Goal: Information Seeking & Learning: Learn about a topic

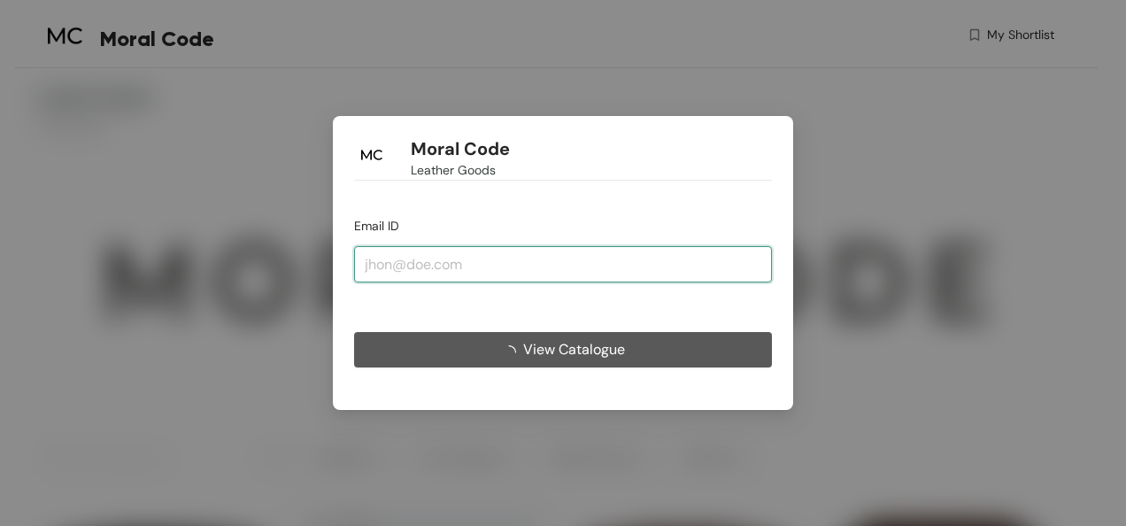
drag, startPoint x: 467, startPoint y: 265, endPoint x: 468, endPoint y: 274, distance: 9.8
click at [467, 265] on input "email" at bounding box center [563, 263] width 418 height 35
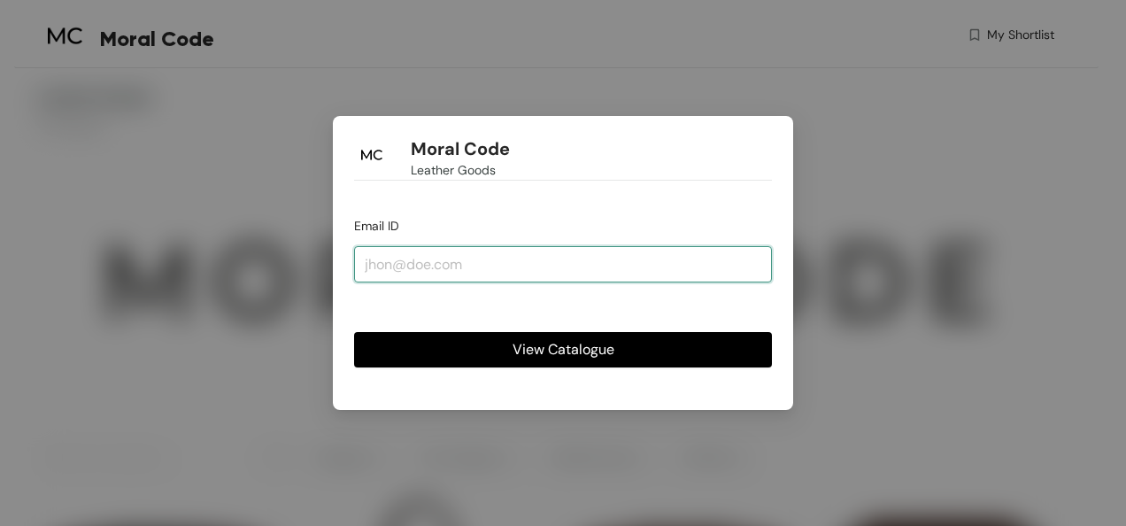
type input "[EMAIL_ADDRESS][DOMAIN_NAME]"
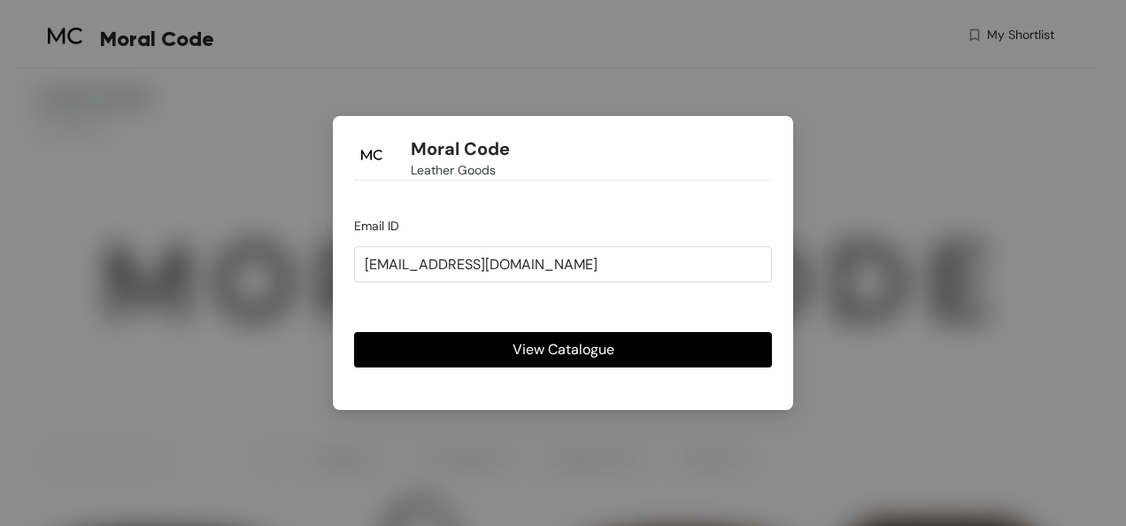
click at [562, 353] on span "View Catalogue" at bounding box center [564, 349] width 102 height 22
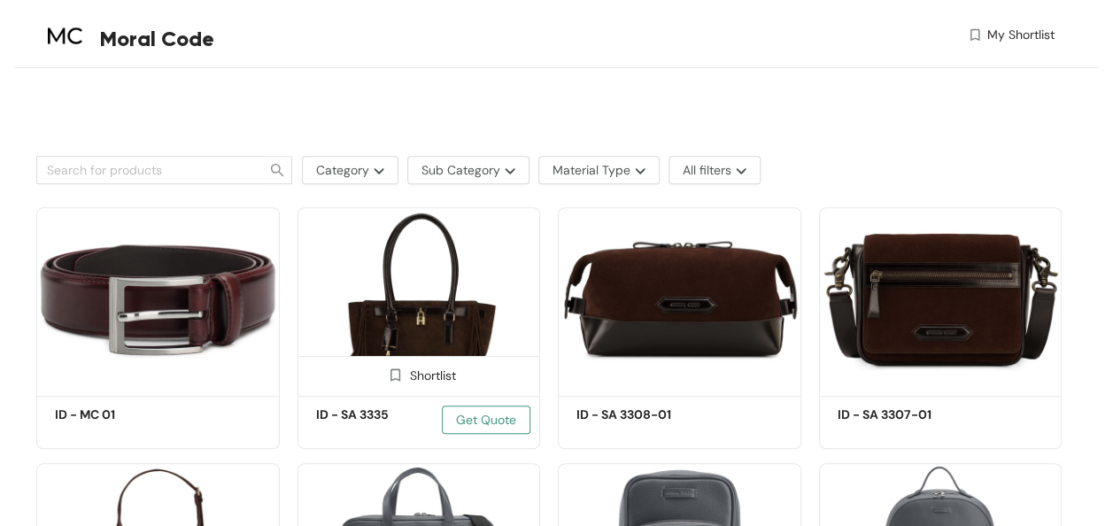
scroll to position [354, 0]
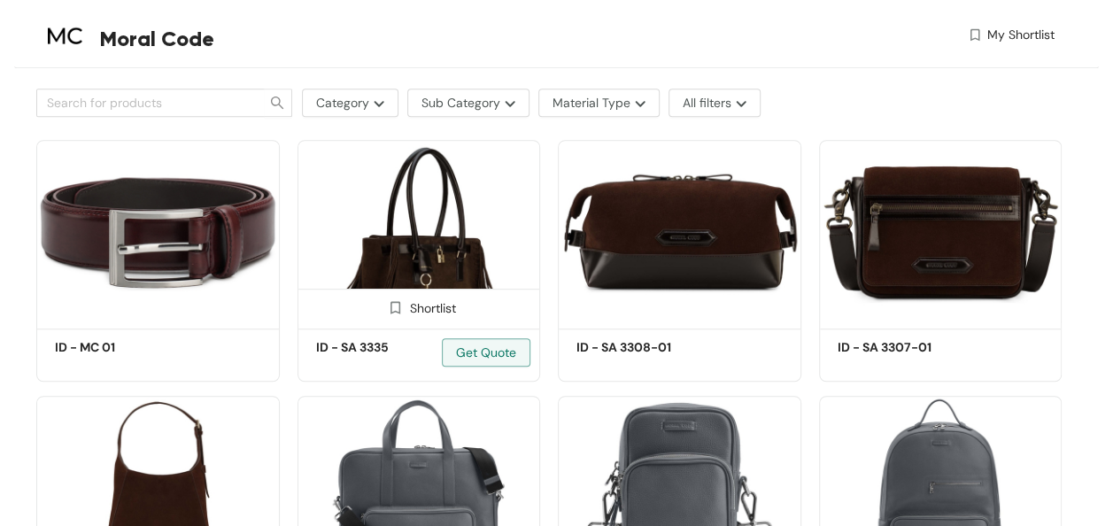
click at [440, 247] on img at bounding box center [418, 231] width 243 height 183
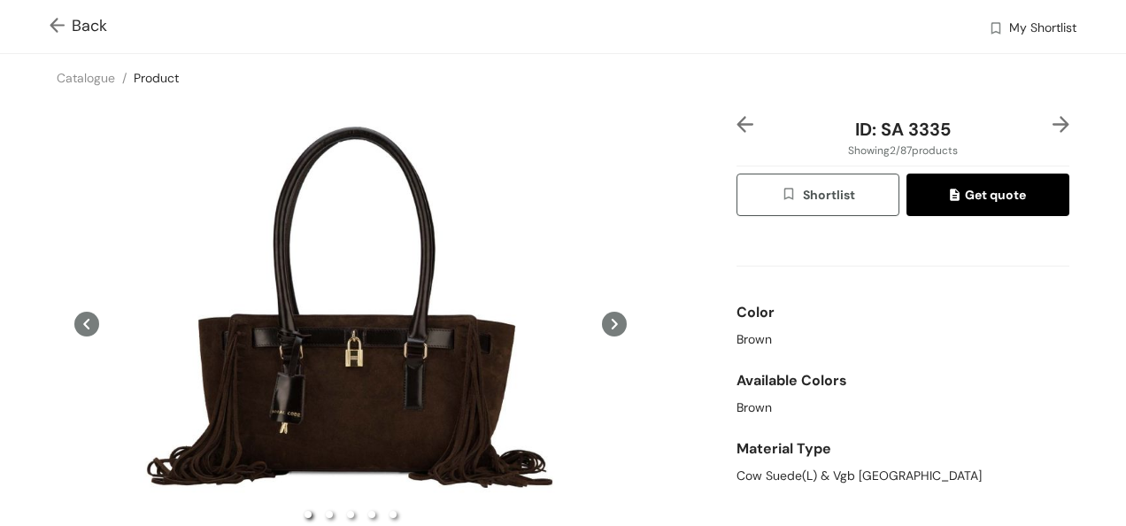
click at [57, 23] on img at bounding box center [61, 27] width 22 height 19
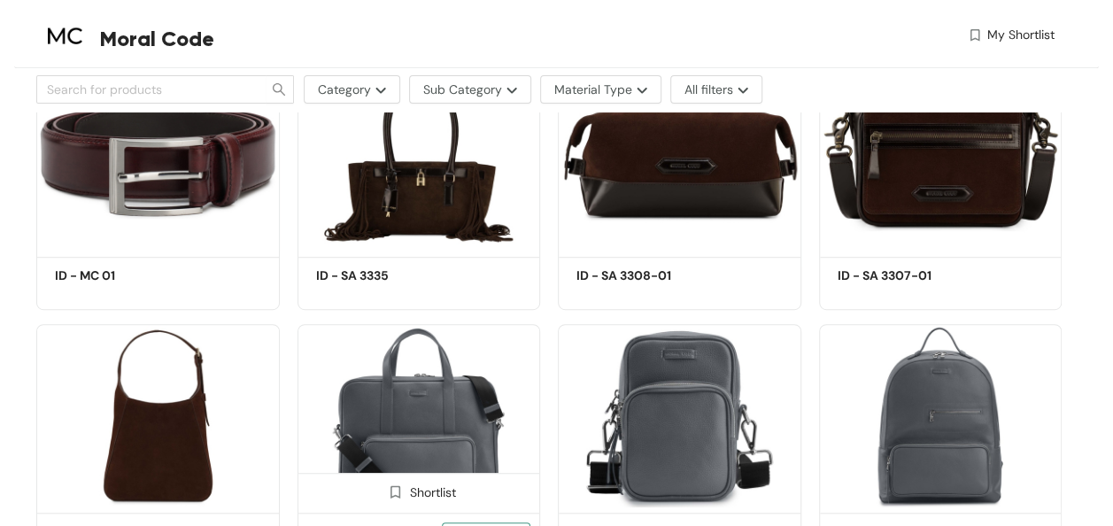
scroll to position [266, 0]
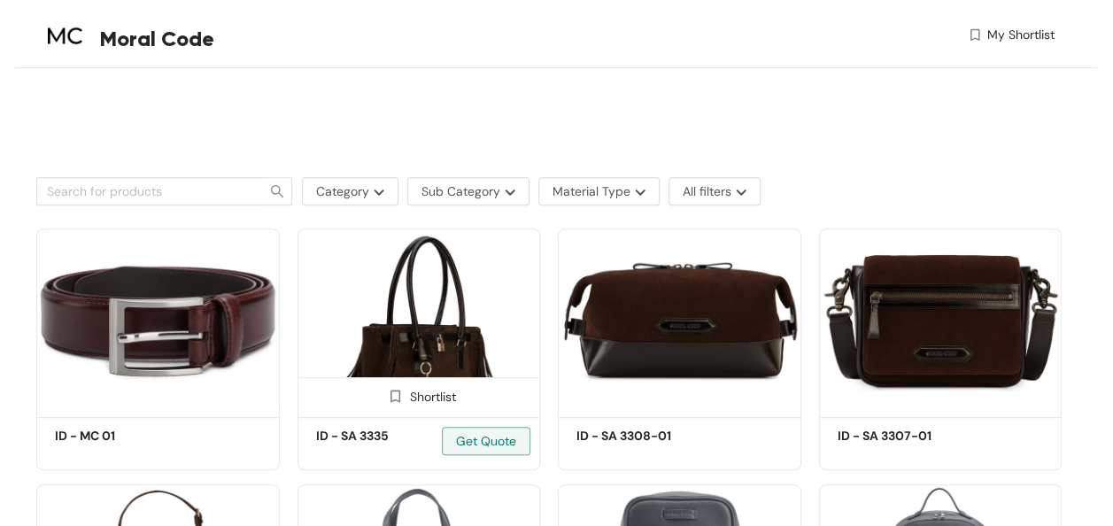
click at [390, 310] on img at bounding box center [418, 319] width 243 height 183
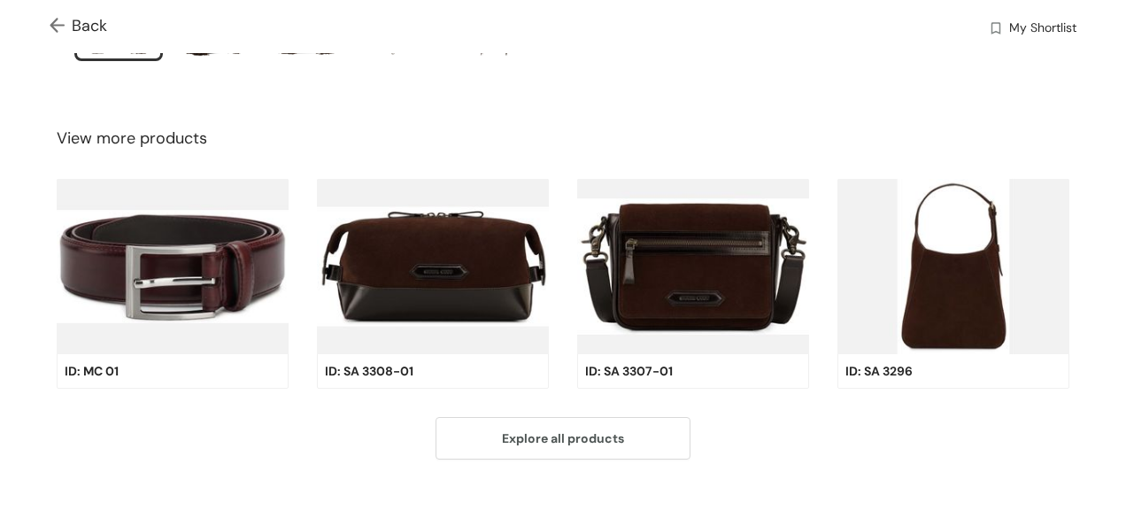
scroll to position [561, 0]
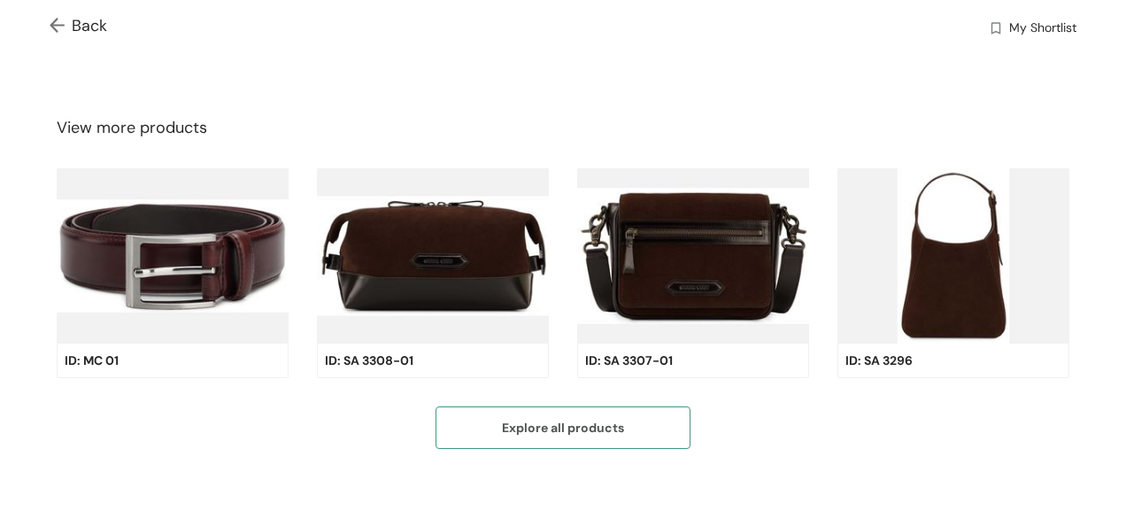
click at [546, 425] on span "Explore all products" at bounding box center [563, 427] width 122 height 19
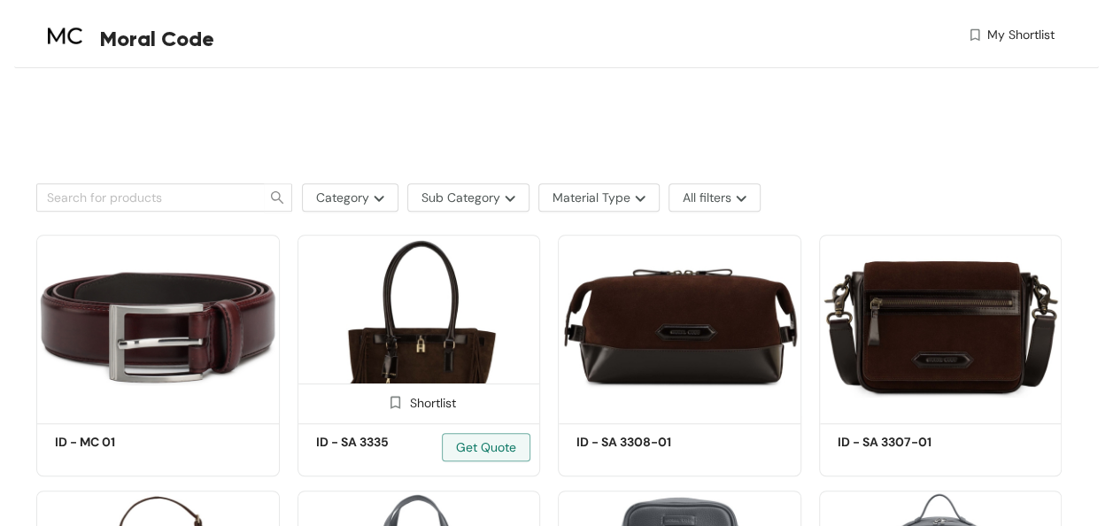
scroll to position [266, 0]
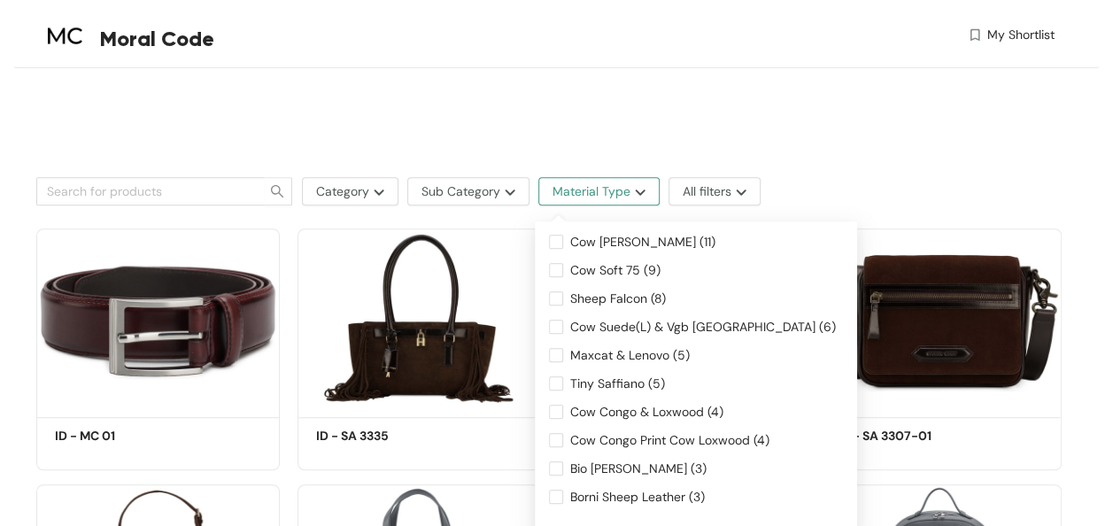
click at [605, 190] on span "Material Type" at bounding box center [591, 190] width 78 height 19
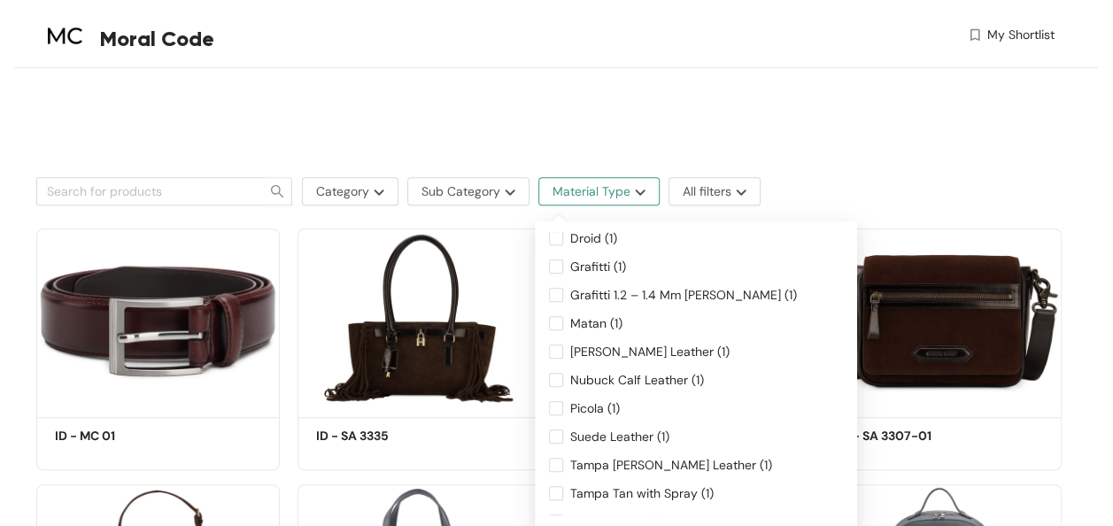
scroll to position [758, 0]
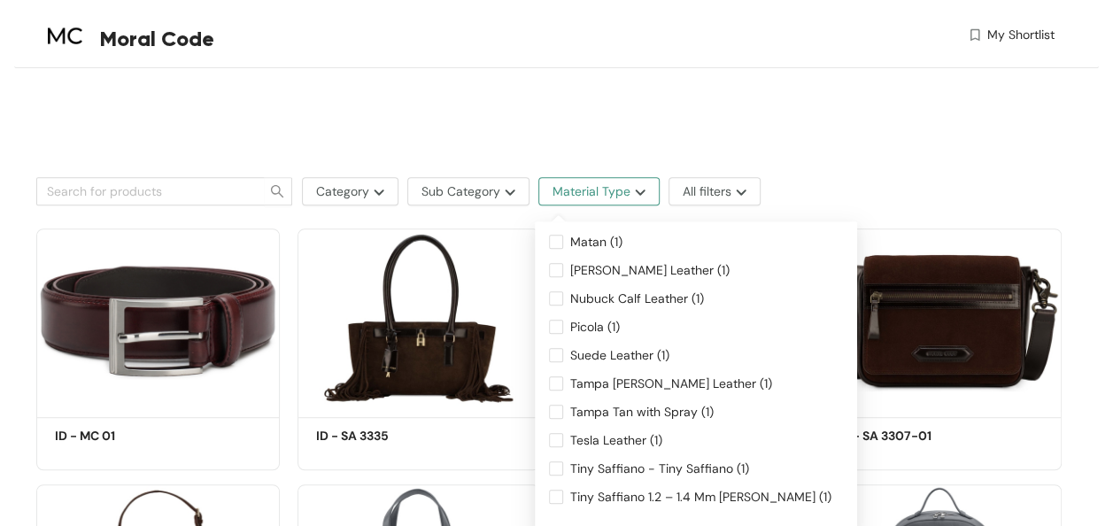
click at [597, 179] on button "Material Type" at bounding box center [598, 191] width 121 height 28
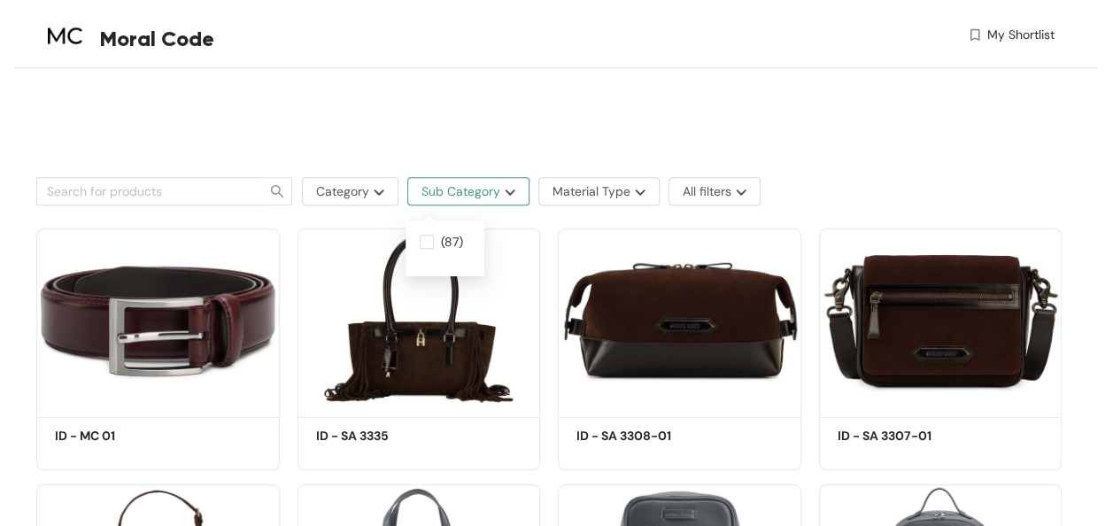
click at [460, 195] on span "Sub Category" at bounding box center [460, 190] width 79 height 19
click at [463, 193] on span "Sub Category" at bounding box center [460, 190] width 79 height 19
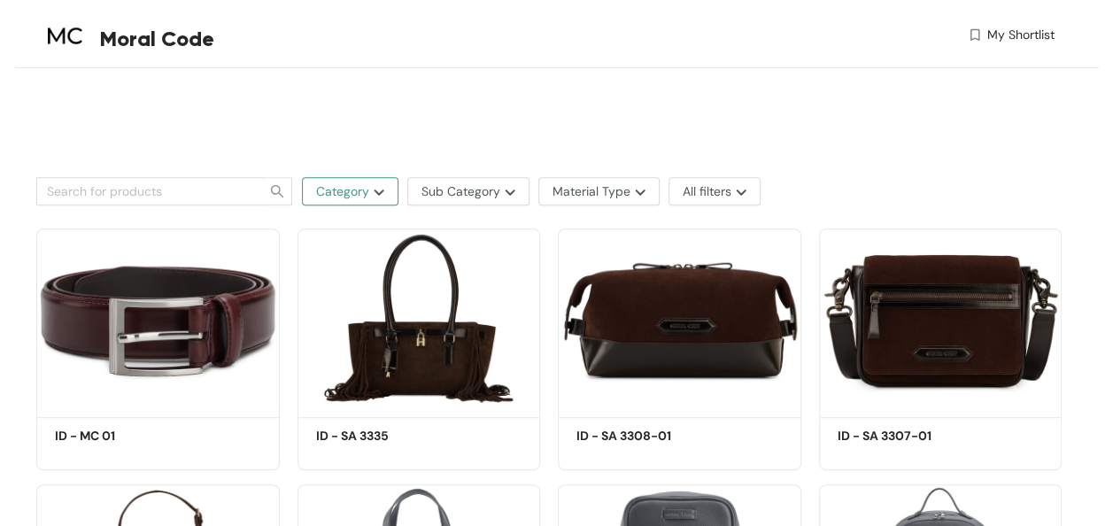
click at [343, 189] on span "Category" at bounding box center [342, 190] width 53 height 19
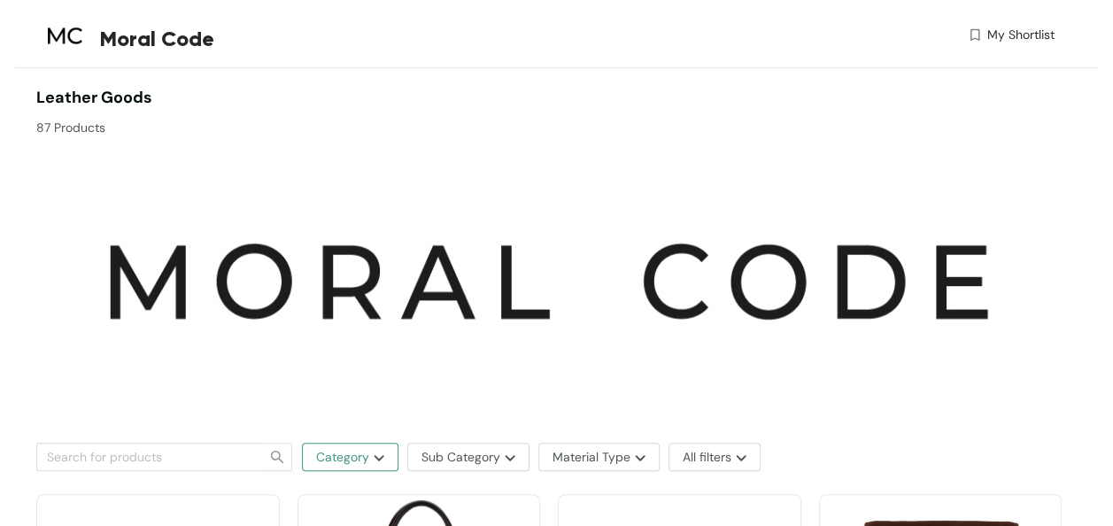
scroll to position [354, 0]
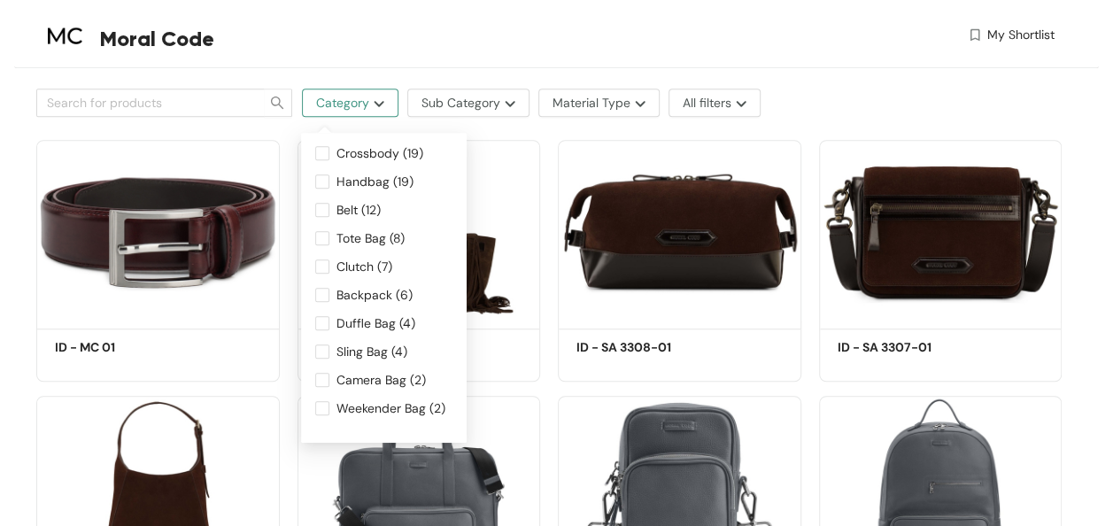
click at [382, 105] on img "button" at bounding box center [376, 103] width 15 height 7
click at [381, 186] on span "Handbag (19)" at bounding box center [374, 181] width 91 height 19
click at [329, 186] on input "Handbag (19)" at bounding box center [322, 181] width 14 height 14
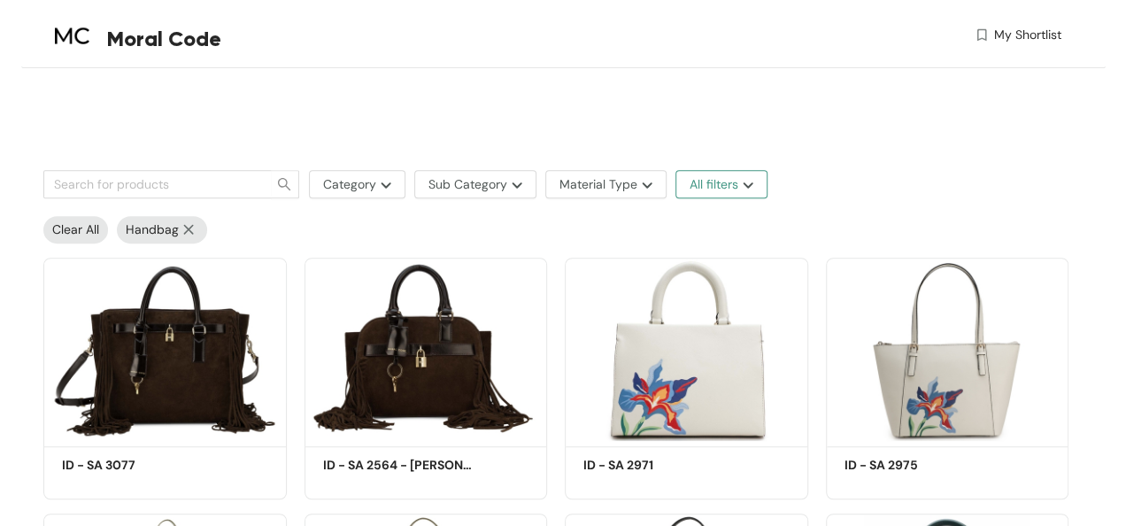
scroll to position [35, 0]
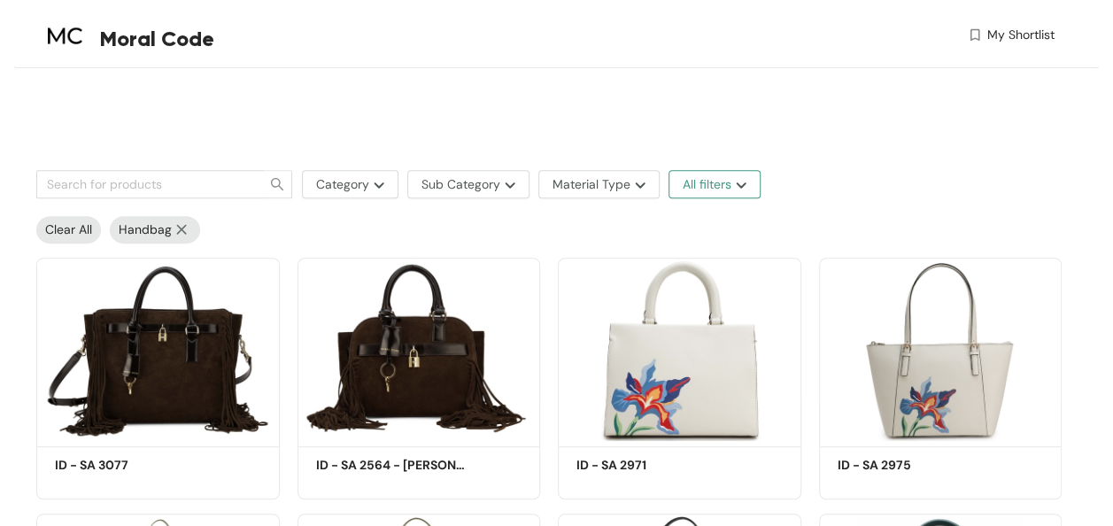
click at [719, 186] on span "All filters" at bounding box center [707, 183] width 49 height 19
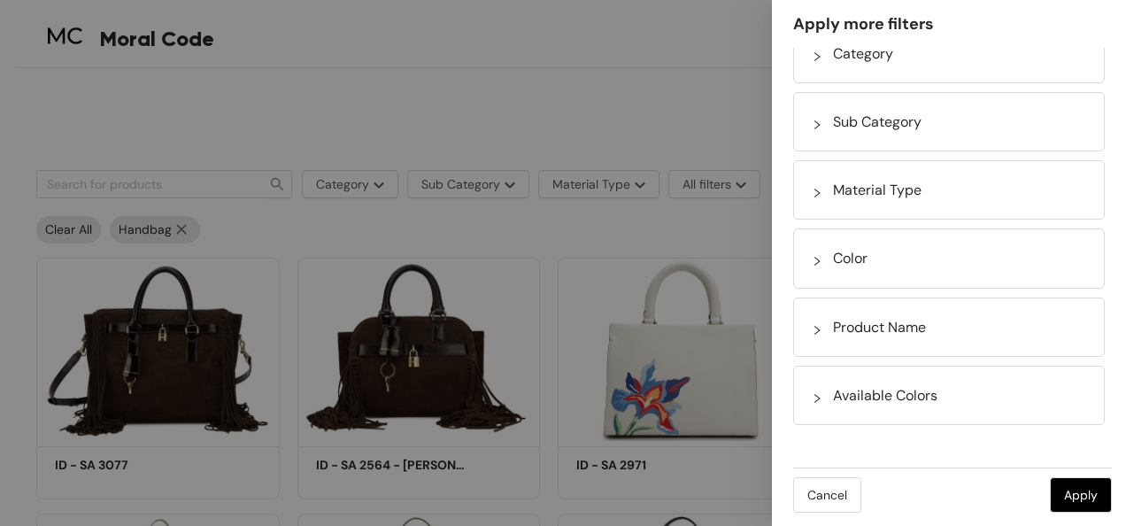
scroll to position [0, 0]
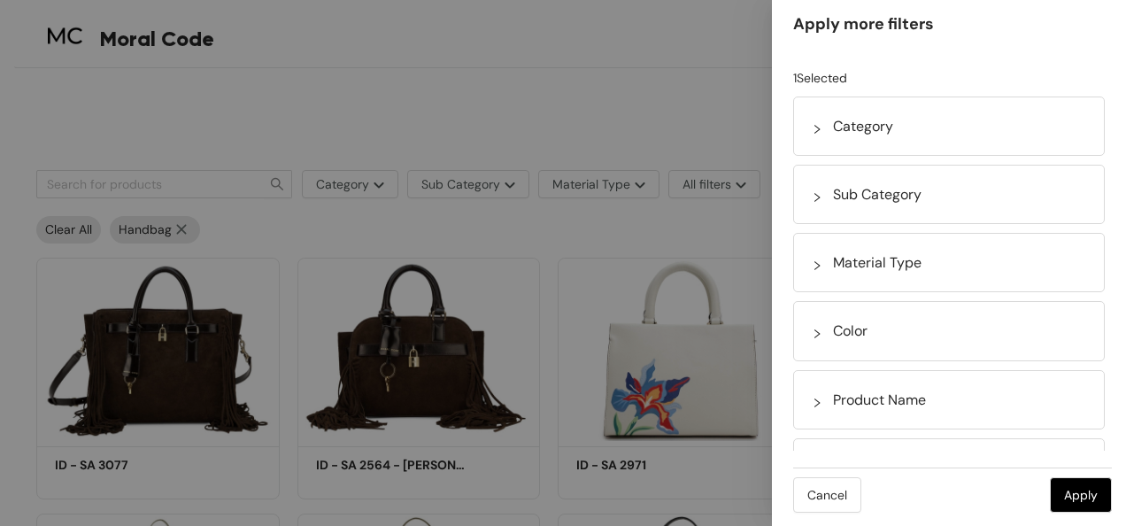
click at [812, 113] on div "Category" at bounding box center [949, 125] width 312 height 59
click at [813, 129] on icon "right" at bounding box center [817, 129] width 11 height 11
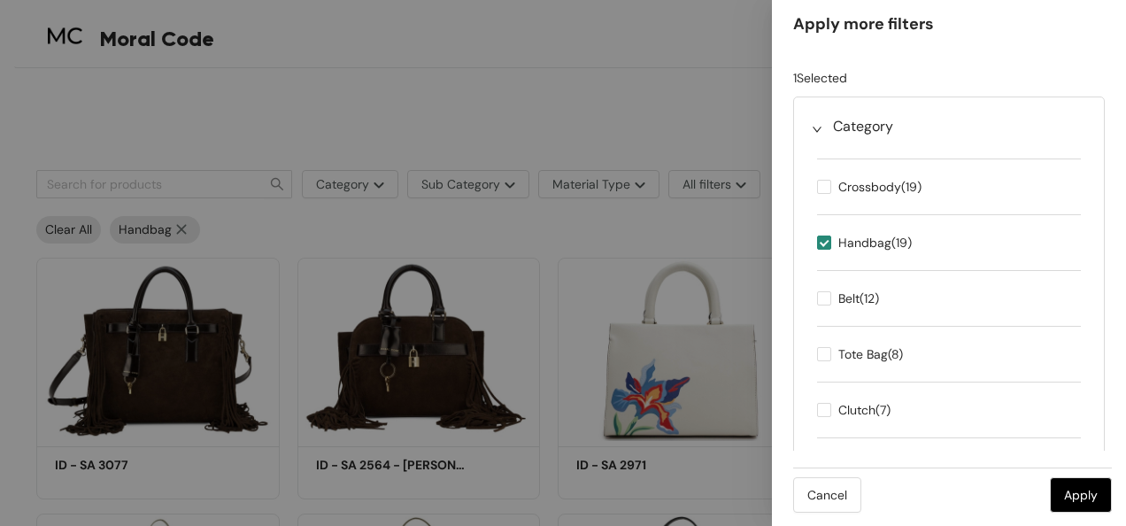
click at [816, 132] on icon "right" at bounding box center [817, 129] width 11 height 11
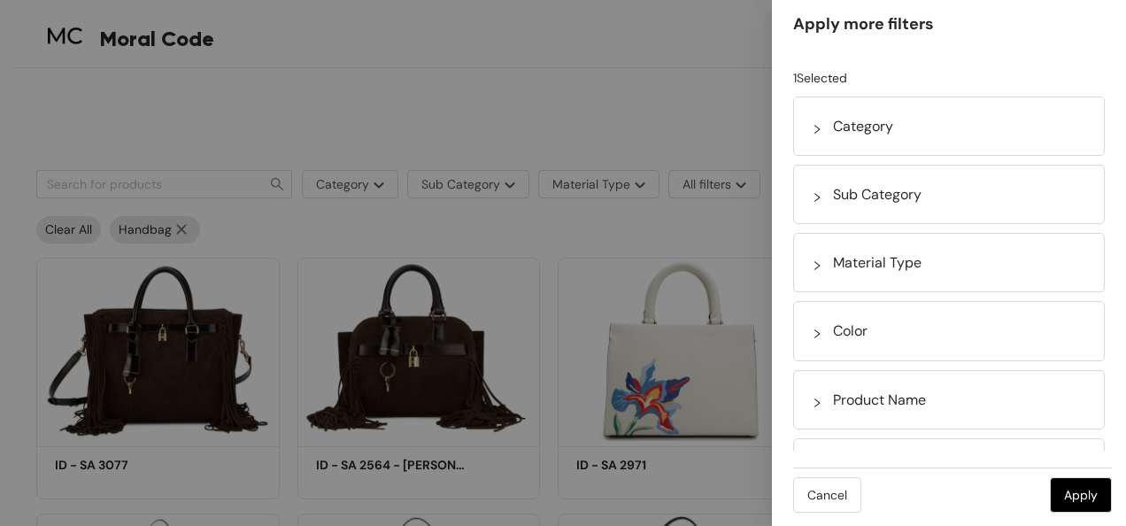
click at [814, 205] on div "Sub Category" at bounding box center [949, 203] width 292 height 40
click at [812, 271] on div at bounding box center [822, 262] width 21 height 22
click at [823, 257] on div at bounding box center [822, 262] width 21 height 22
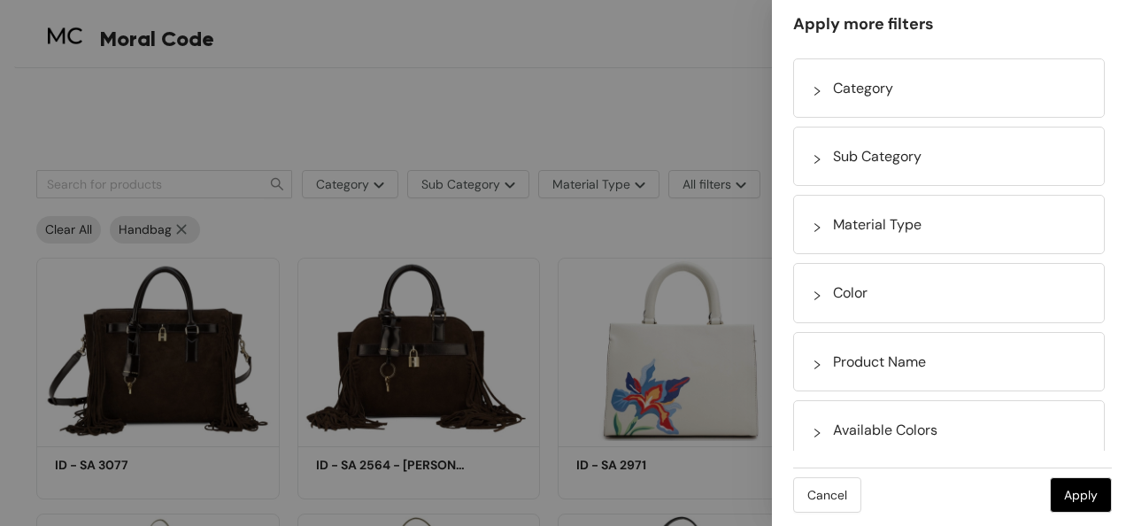
scroll to position [73, 0]
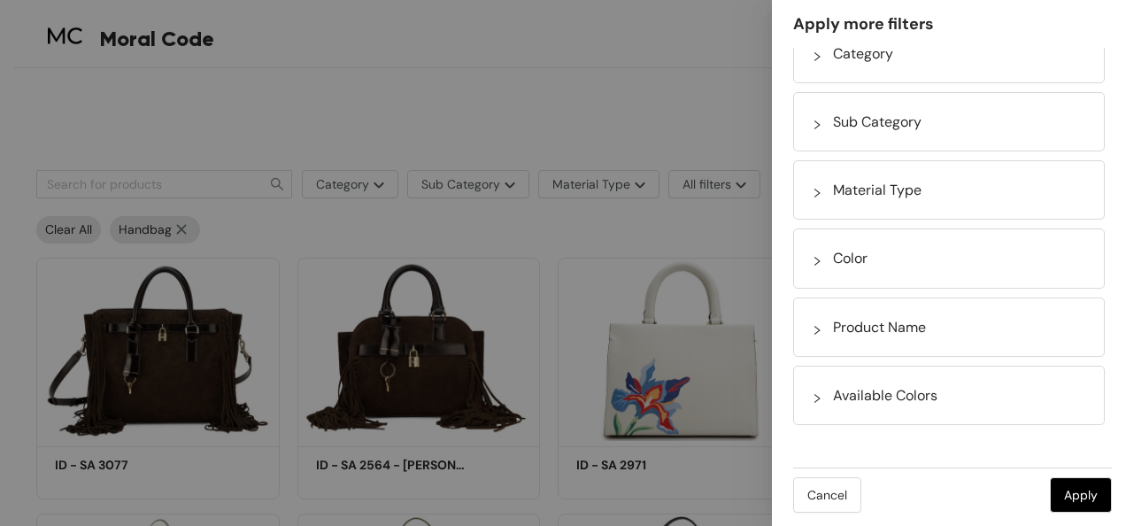
click at [820, 318] on div at bounding box center [822, 327] width 21 height 22
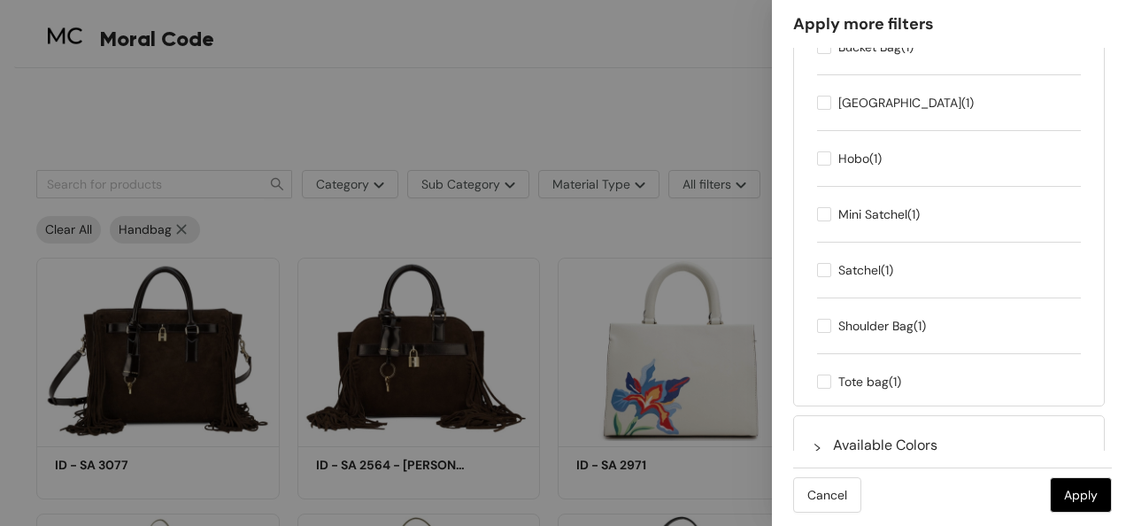
scroll to position [745, 0]
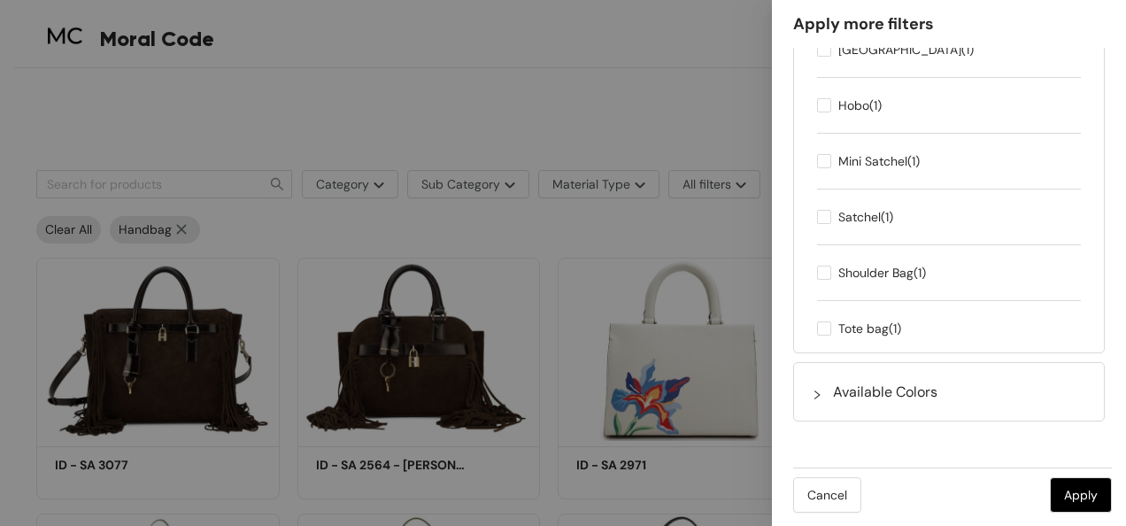
click at [820, 394] on icon "right" at bounding box center [816, 394] width 5 height 9
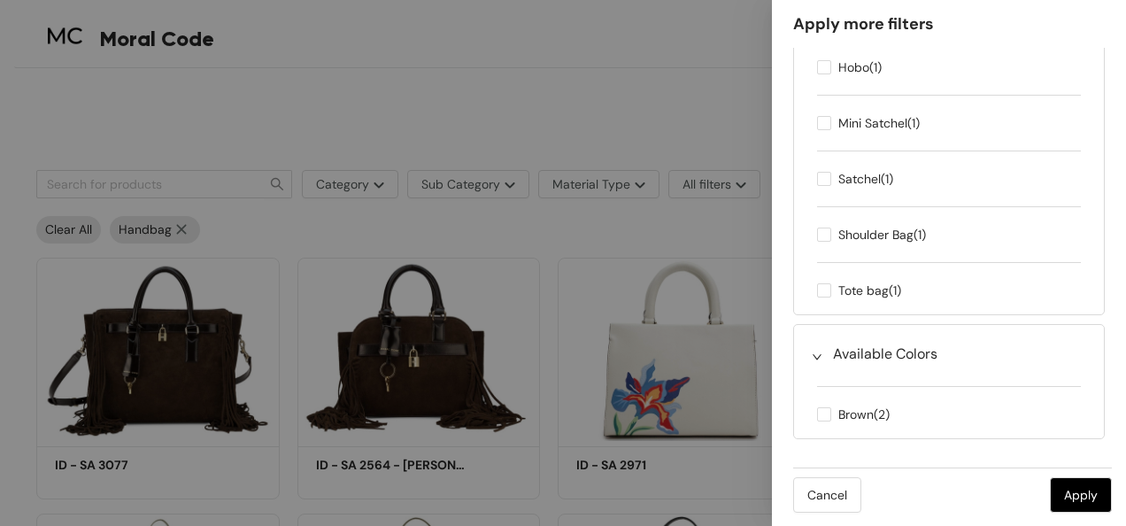
scroll to position [802, 0]
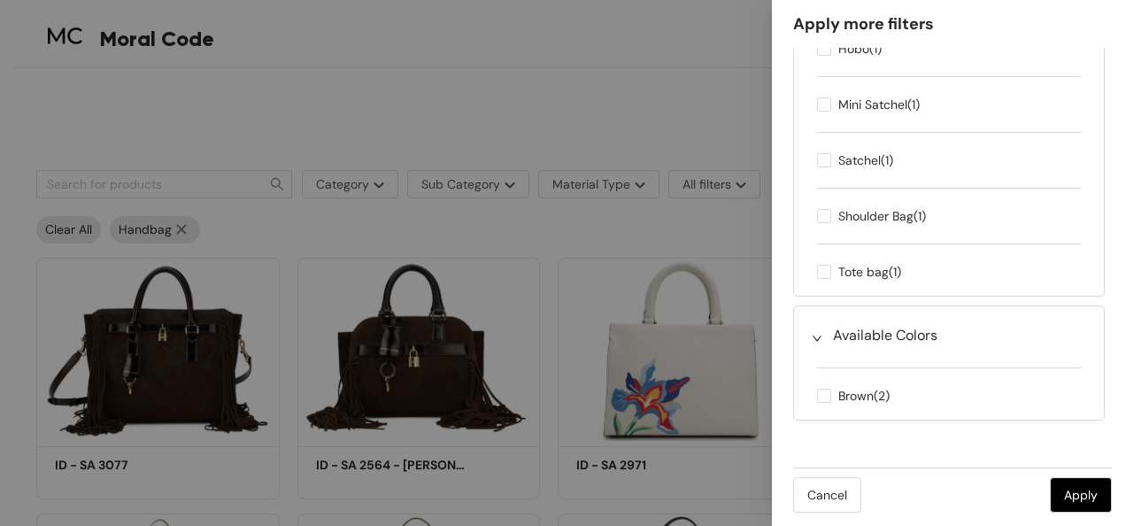
click at [812, 338] on icon "right" at bounding box center [817, 338] width 11 height 11
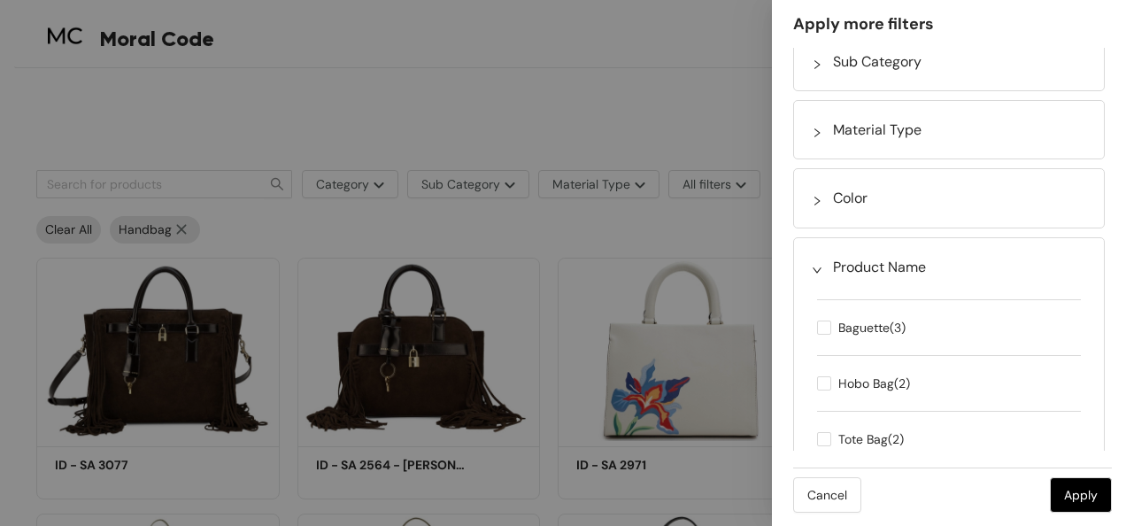
scroll to position [126, 0]
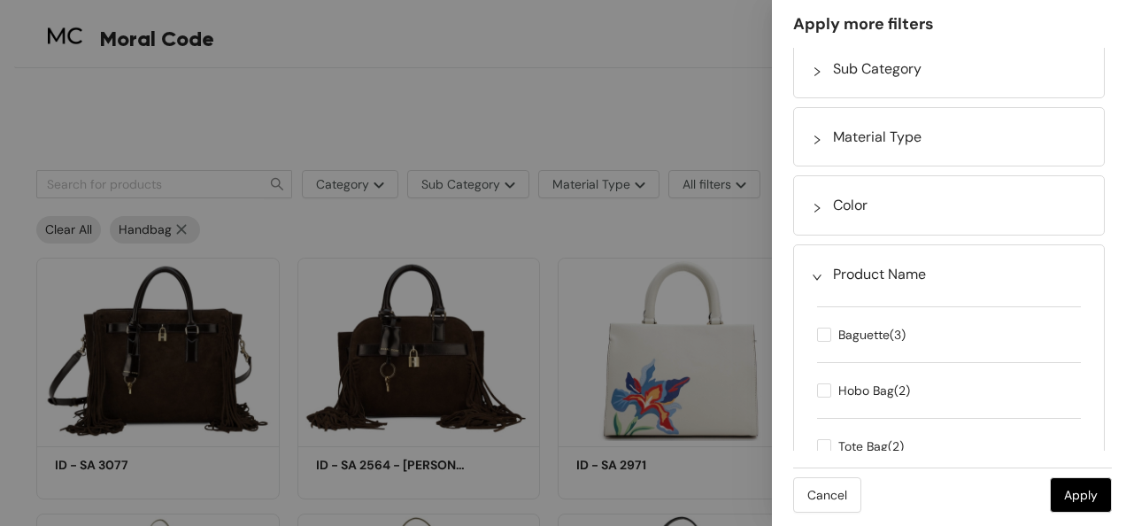
click at [813, 266] on div at bounding box center [822, 274] width 21 height 22
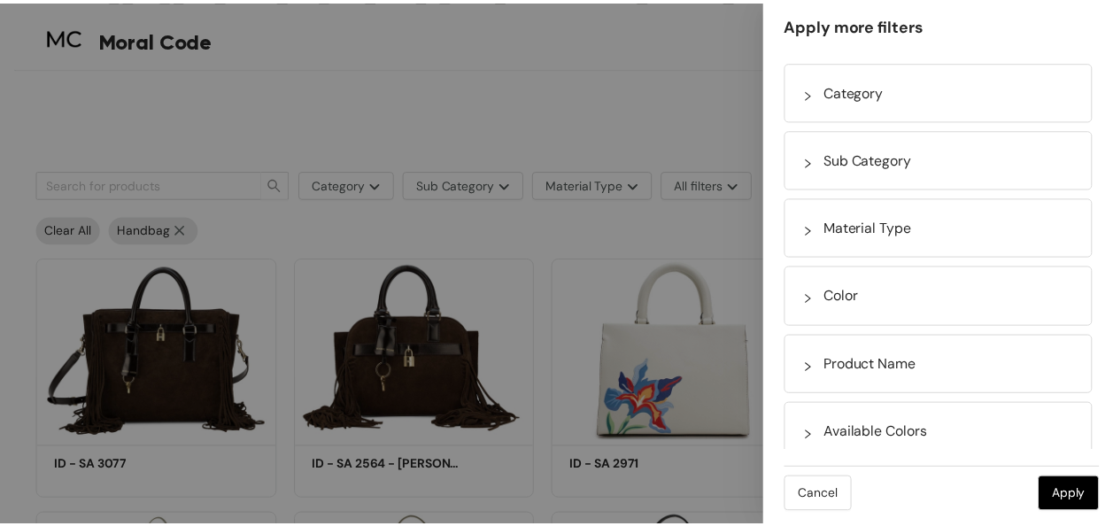
scroll to position [0, 0]
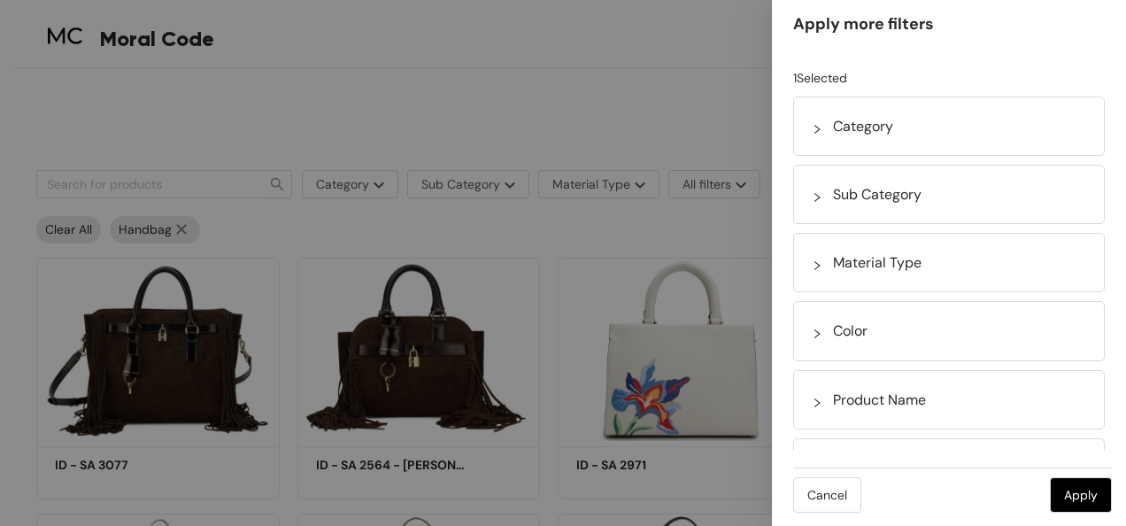
click at [682, 92] on div at bounding box center [563, 263] width 1126 height 526
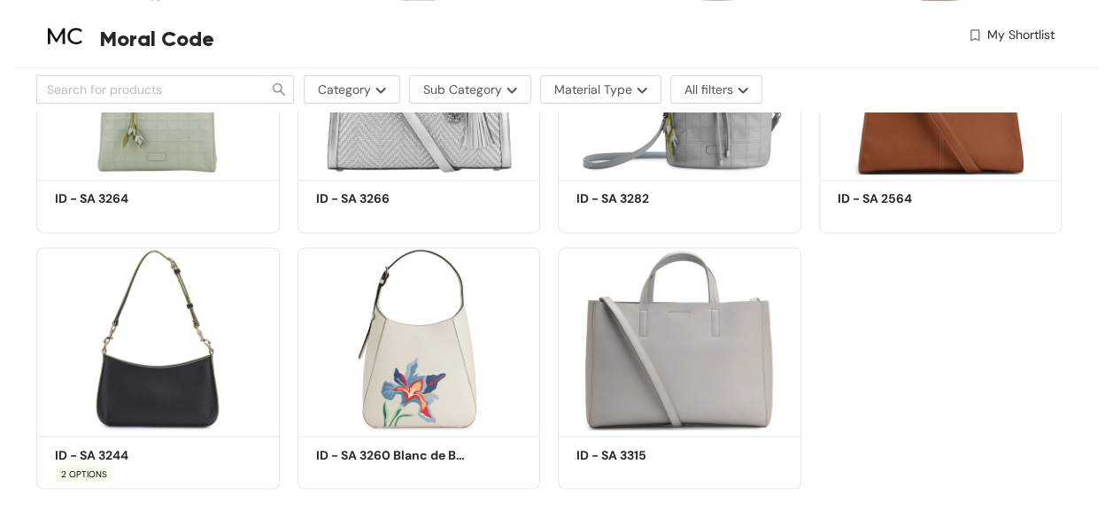
scroll to position [1309, 0]
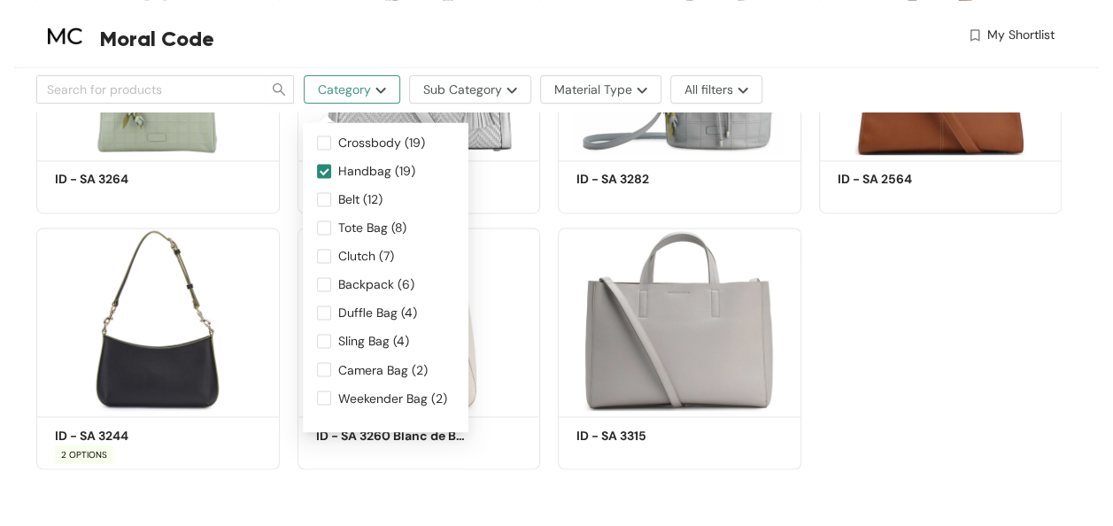
click at [370, 97] on button "Category" at bounding box center [352, 89] width 96 height 28
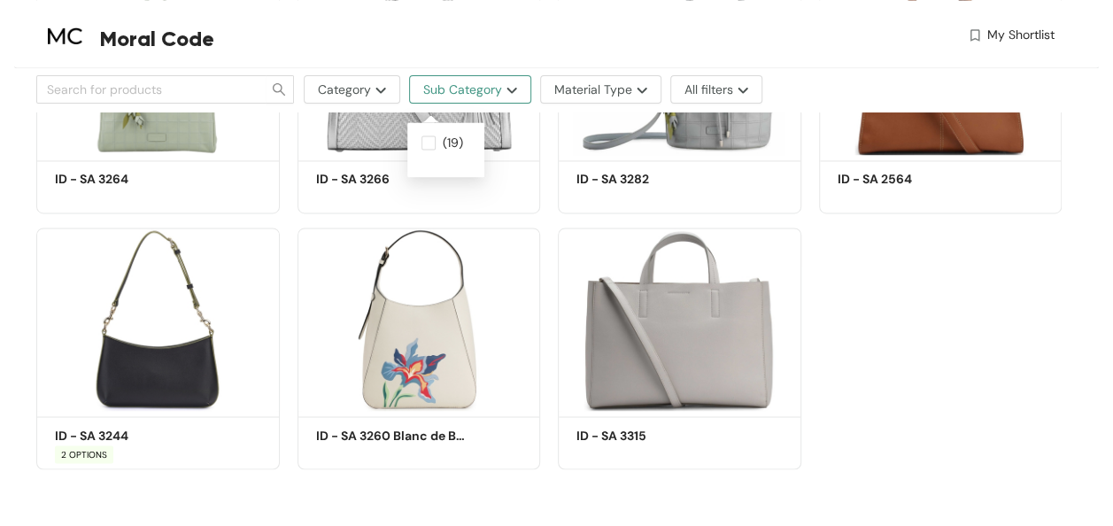
click at [501, 96] on button "Sub Category" at bounding box center [470, 89] width 122 height 28
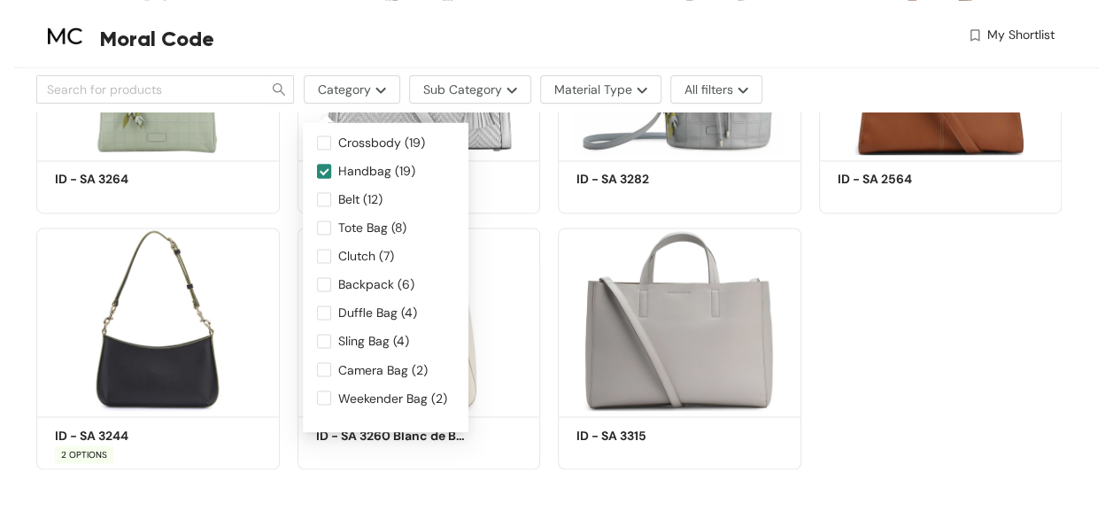
click at [365, 171] on span "Handbag (19)" at bounding box center [376, 170] width 91 height 19
click at [331, 171] on input "Handbag (19)" at bounding box center [324, 171] width 14 height 14
checkbox input "false"
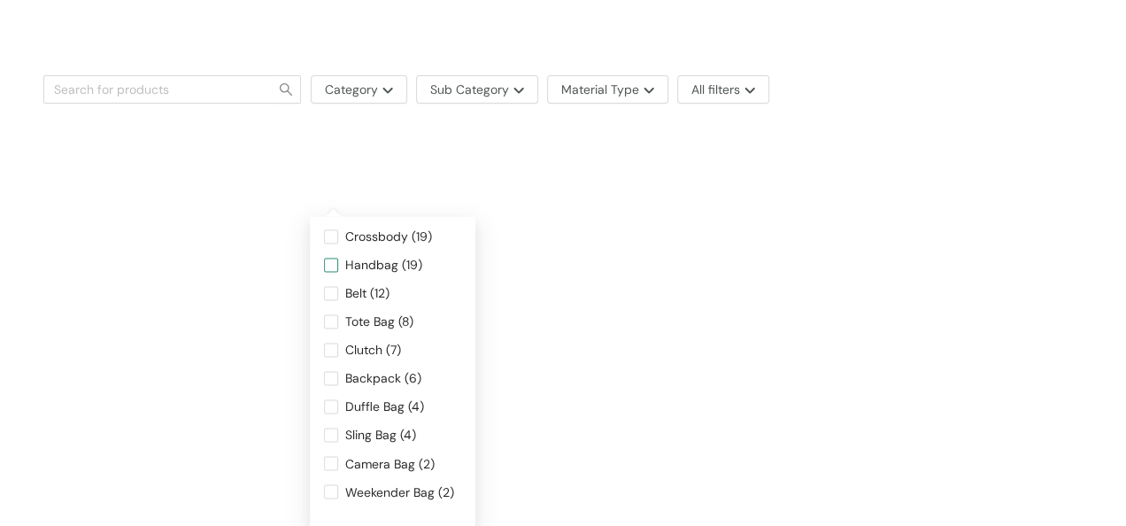
scroll to position [42, 0]
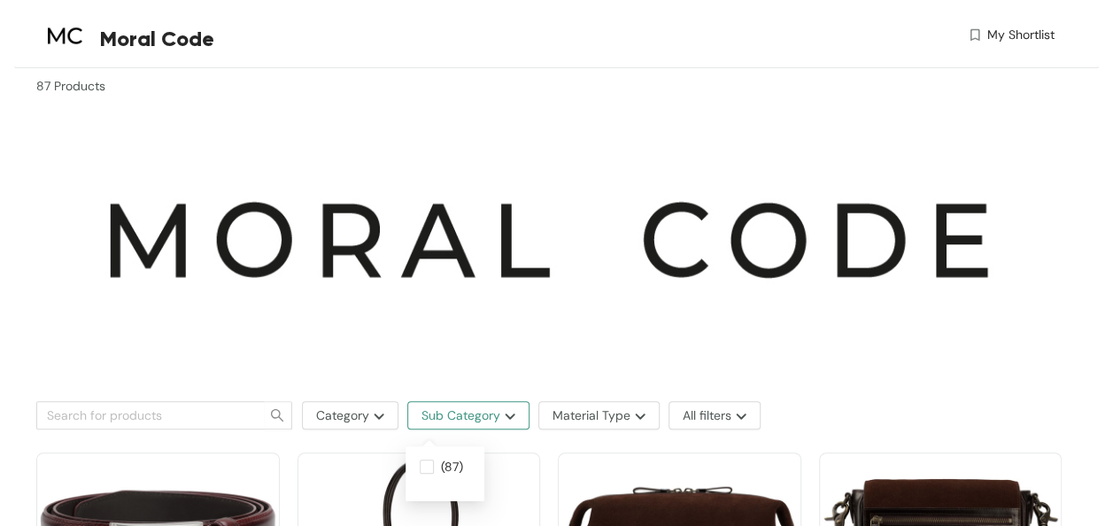
click at [489, 415] on span "Sub Category" at bounding box center [460, 414] width 79 height 19
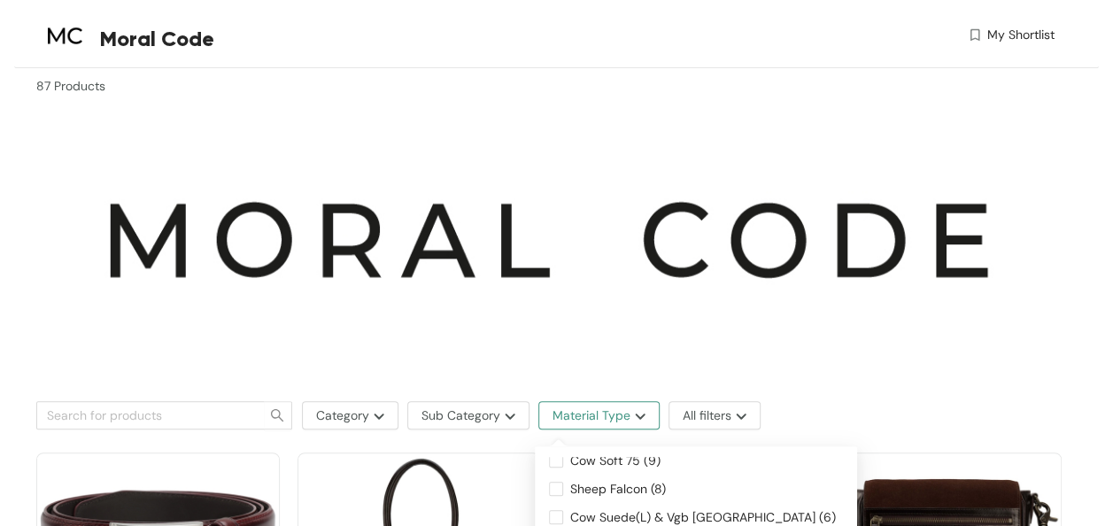
click at [577, 407] on span "Material Type" at bounding box center [591, 414] width 78 height 19
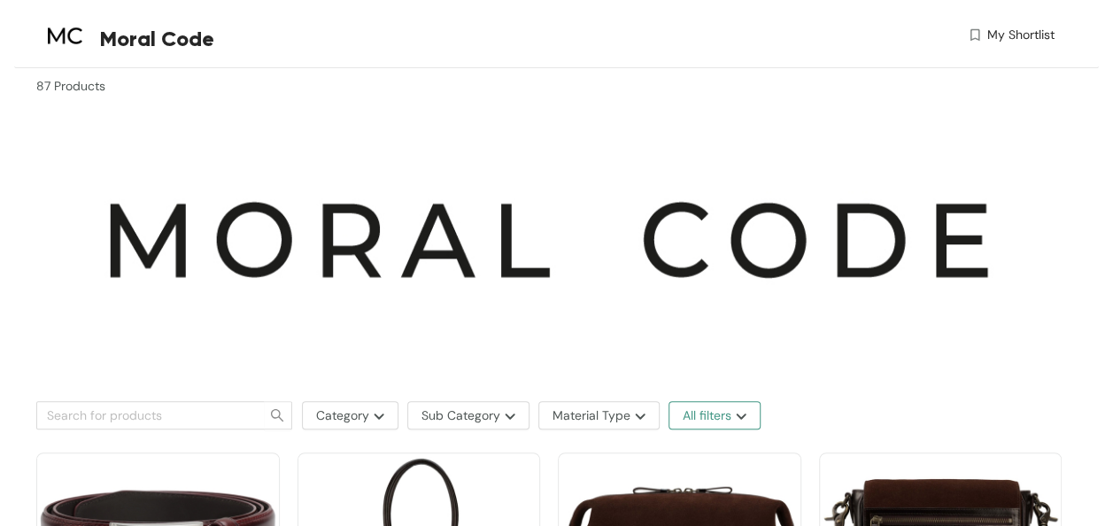
click at [698, 409] on span "All filters" at bounding box center [707, 414] width 49 height 19
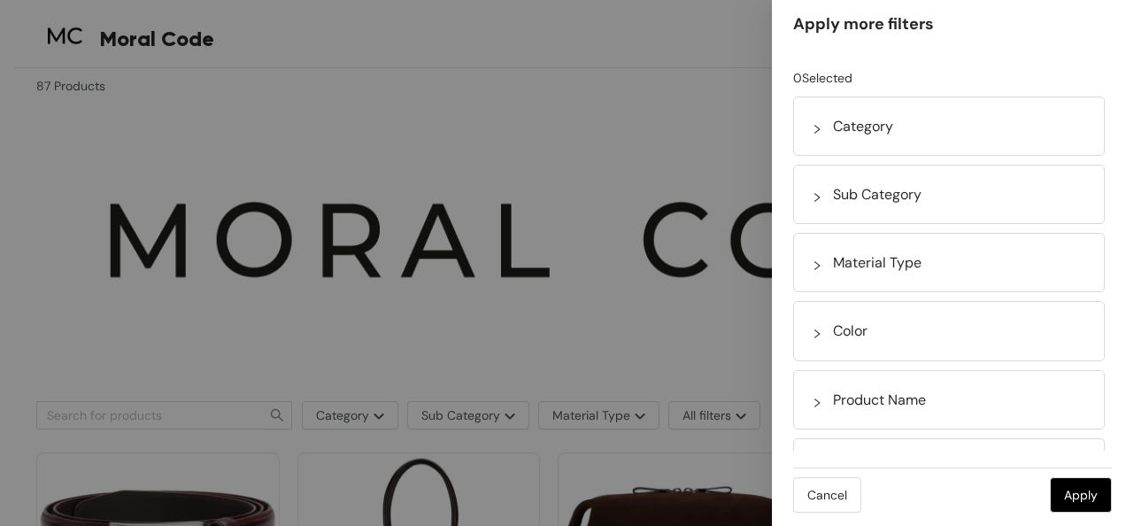
click at [814, 131] on icon "right" at bounding box center [817, 129] width 11 height 11
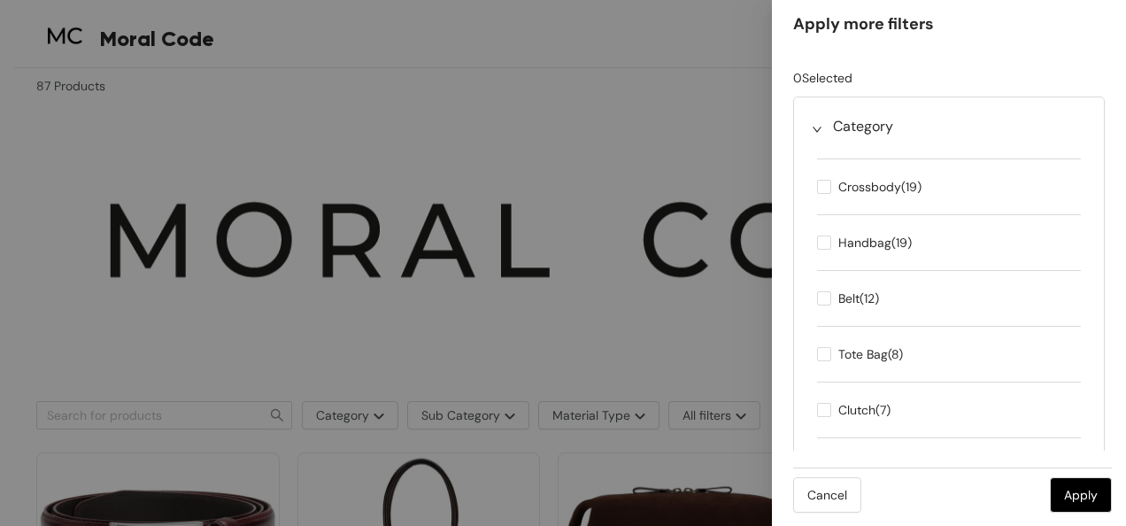
click at [814, 131] on icon "right" at bounding box center [817, 129] width 11 height 11
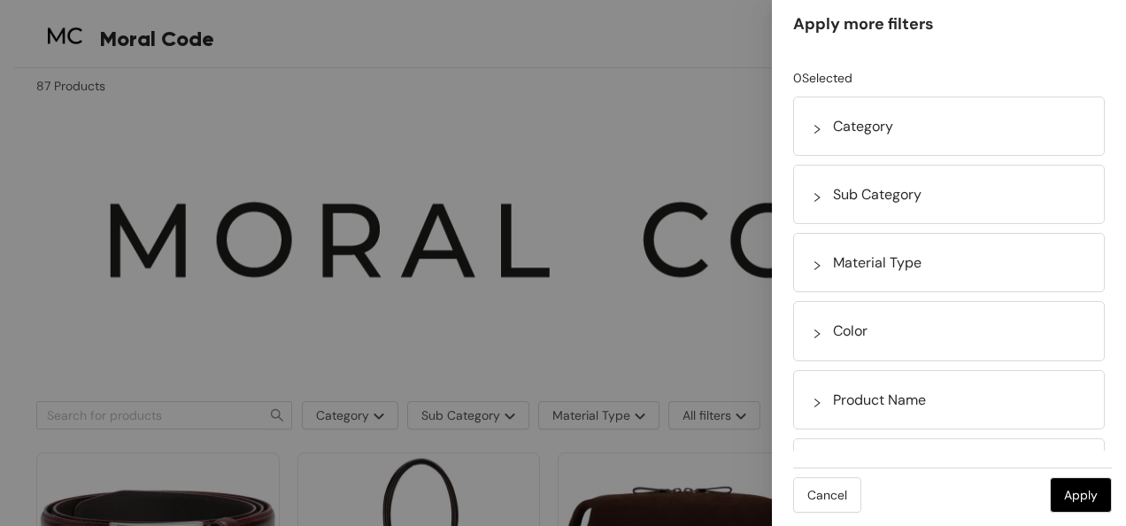
click at [812, 197] on icon "right" at bounding box center [817, 197] width 11 height 11
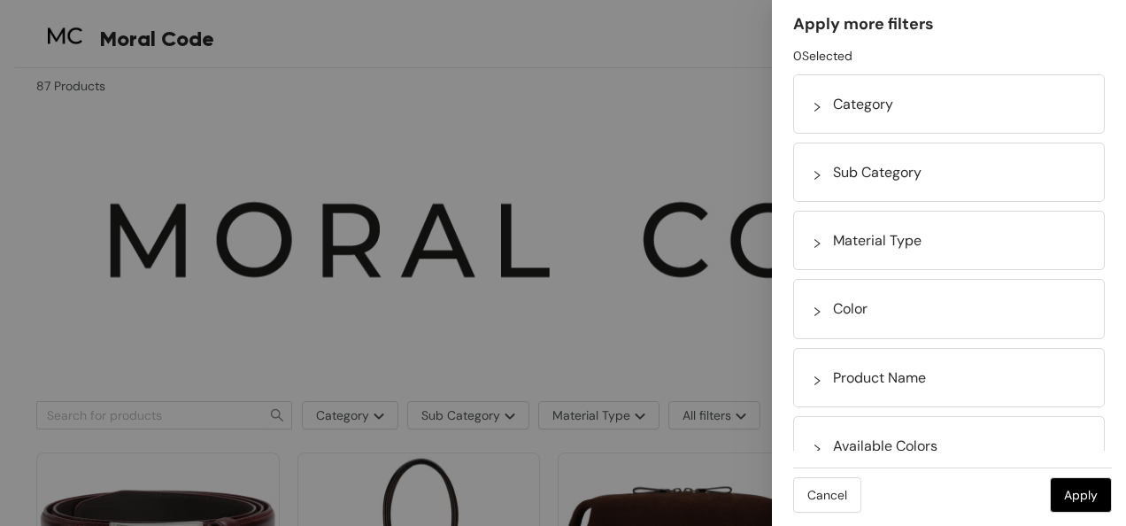
scroll to position [23, 0]
